Goal: Task Accomplishment & Management: Manage account settings

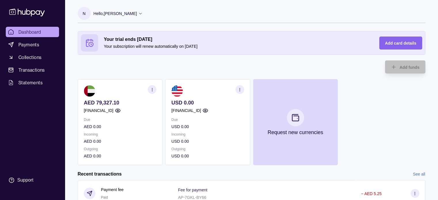
click at [150, 90] on icon "button" at bounding box center [152, 90] width 4 height 4
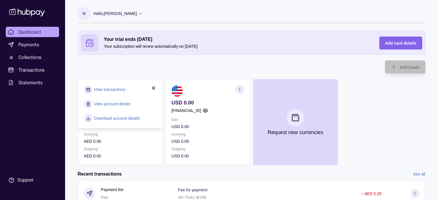
click at [108, 105] on link "View account details" at bounding box center [112, 104] width 37 height 6
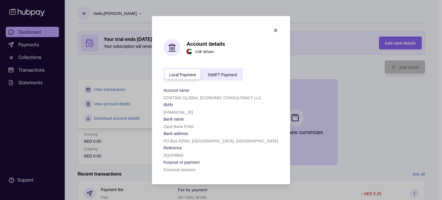
click at [170, 45] on icon at bounding box center [172, 45] width 7 height 2
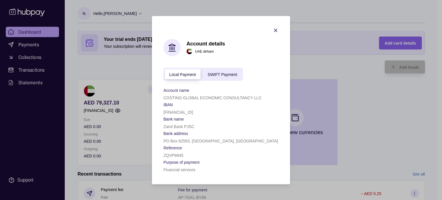
click at [272, 30] on section "Account details [GEOGRAPHIC_DATA] dirham Local Payment SWIFT Payment Account na…" at bounding box center [221, 100] width 138 height 168
click at [277, 31] on icon "button" at bounding box center [275, 30] width 3 height 3
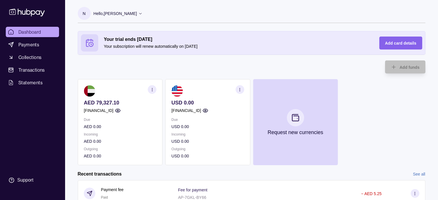
click at [99, 106] on div "AED 79,327.10 [FINANCIAL_ID]" at bounding box center [120, 107] width 73 height 14
click at [150, 90] on icon "button" at bounding box center [152, 90] width 4 height 4
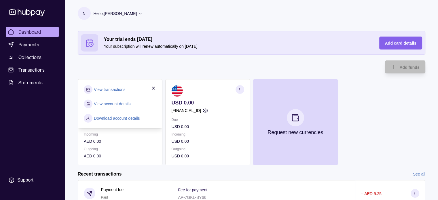
click at [127, 118] on link "Download account details" at bounding box center [117, 118] width 46 height 6
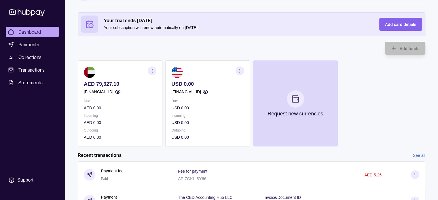
scroll to position [29, 0]
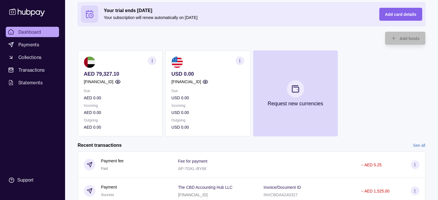
click at [240, 62] on icon "button" at bounding box center [240, 61] width 4 height 4
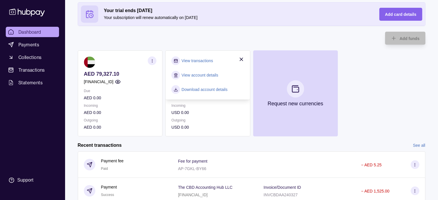
click at [196, 75] on link "View account details" at bounding box center [199, 75] width 37 height 6
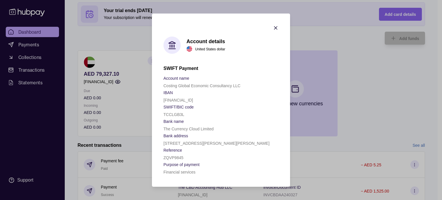
click at [276, 28] on icon "button" at bounding box center [276, 28] width 6 height 6
